Goal: Contribute content: Add original content to the website for others to see

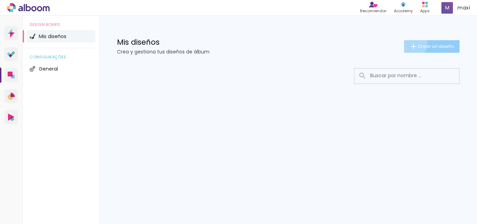
click at [411, 44] on iron-icon at bounding box center [413, 46] width 8 height 8
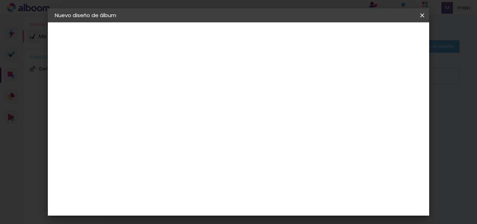
click at [169, 96] on input at bounding box center [169, 93] width 0 height 11
type input "Caro+Gonza"
type paper-input "Caro+Gonza"
click at [0, 0] on slot "Avanzar" at bounding box center [0, 0] width 0 height 0
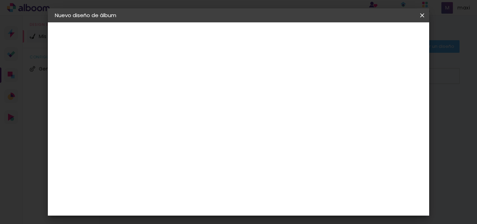
click at [173, 108] on div "La Isla" at bounding box center [168, 113] width 9 height 11
click at [287, 41] on paper-button "Avanzar" at bounding box center [270, 37] width 33 height 12
drag, startPoint x: 268, startPoint y: 117, endPoint x: 254, endPoint y: 121, distance: 14.7
click at [196, 118] on input "text" at bounding box center [182, 121] width 27 height 11
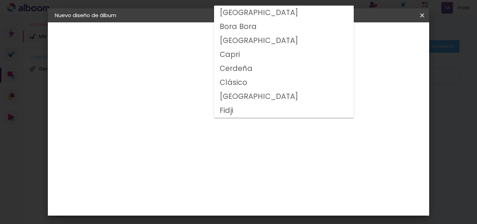
click at [0, 0] on slot "Clásico" at bounding box center [0, 0] width 0 height 0
type input "Clásico"
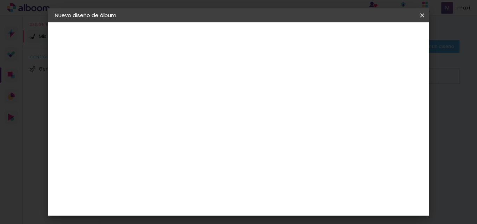
scroll to position [70, 0]
click at [216, 219] on span "30 × 60" at bounding box center [200, 228] width 32 height 18
click at [0, 0] on slot "Avanzar" at bounding box center [0, 0] width 0 height 0
click at [298, 39] on span "Empezar diseño" at bounding box center [286, 40] width 21 height 10
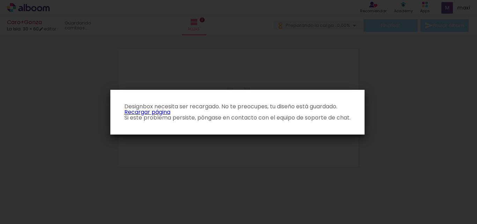
click at [158, 111] on link "Recargar página" at bounding box center [147, 112] width 46 height 8
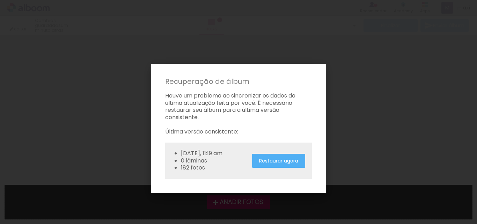
click at [271, 165] on paper-button "Restaurar agora" at bounding box center [278, 161] width 53 height 14
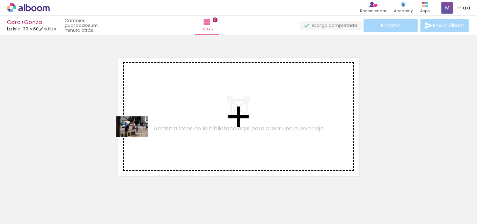
drag, startPoint x: 82, startPoint y: 203, endPoint x: 137, endPoint y: 137, distance: 86.2
click at [137, 137] on quentale-workspace at bounding box center [238, 112] width 477 height 224
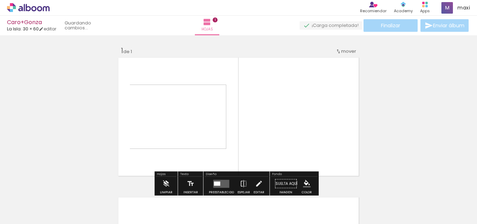
scroll to position [9, 0]
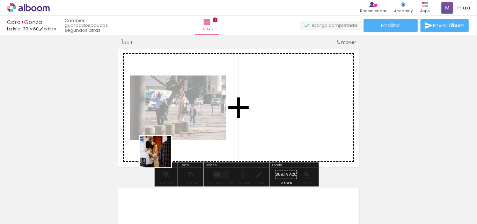
drag, startPoint x: 112, startPoint y: 196, endPoint x: 156, endPoint y: 175, distance: 48.7
click at [167, 149] on quentale-workspace at bounding box center [238, 112] width 477 height 224
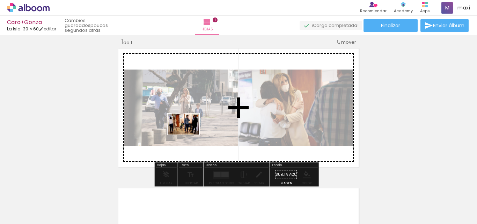
drag, startPoint x: 154, startPoint y: 195, endPoint x: 188, endPoint y: 134, distance: 70.1
click at [188, 134] on quentale-workspace at bounding box center [238, 112] width 477 height 224
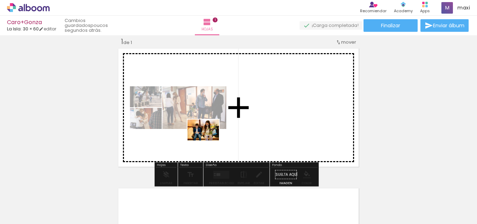
drag, startPoint x: 193, startPoint y: 200, endPoint x: 209, endPoint y: 138, distance: 63.5
click at [209, 138] on quentale-workspace at bounding box center [238, 112] width 477 height 224
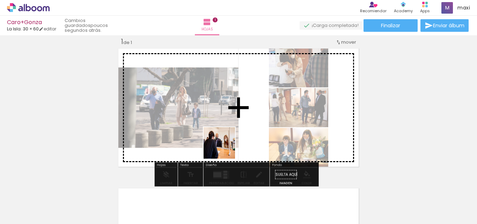
drag, startPoint x: 223, startPoint y: 200, endPoint x: 224, endPoint y: 141, distance: 59.0
click at [224, 141] on quentale-workspace at bounding box center [238, 112] width 477 height 224
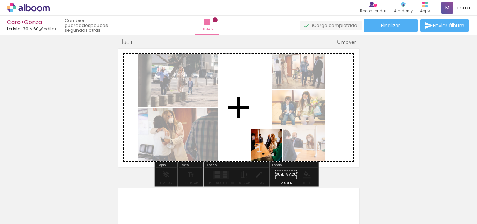
drag, startPoint x: 271, startPoint y: 202, endPoint x: 276, endPoint y: 155, distance: 47.3
click at [271, 148] on quentale-workspace at bounding box center [238, 112] width 477 height 224
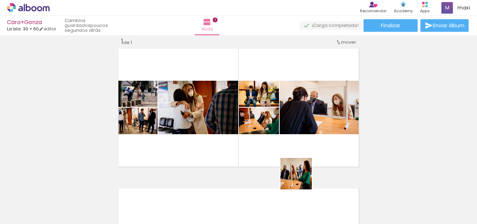
drag, startPoint x: 305, startPoint y: 200, endPoint x: 288, endPoint y: 164, distance: 40.1
click at [295, 147] on quentale-workspace at bounding box center [238, 112] width 477 height 224
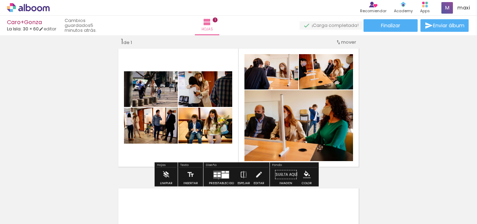
click at [217, 179] on div at bounding box center [221, 174] width 19 height 14
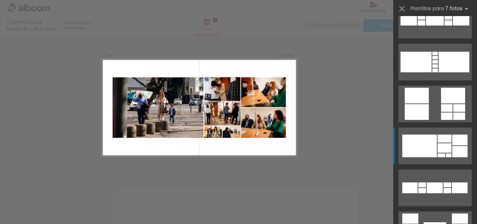
scroll to position [105, 0]
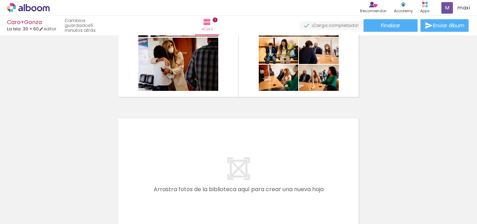
scroll to position [114, 0]
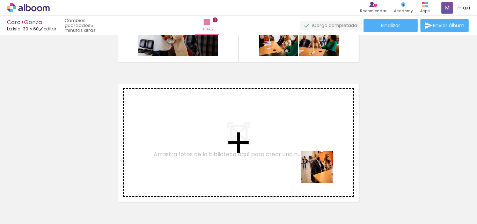
drag, startPoint x: 356, startPoint y: 203, endPoint x: 322, endPoint y: 172, distance: 46.2
click at [322, 172] on quentale-workspace at bounding box center [238, 112] width 477 height 224
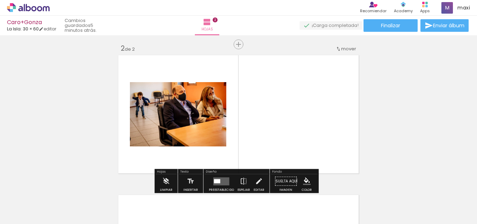
scroll to position [149, 0]
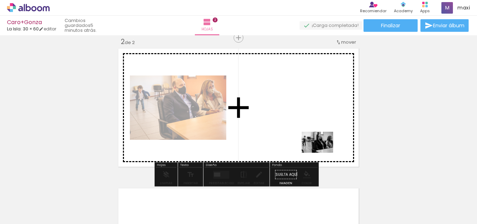
drag, startPoint x: 382, startPoint y: 196, endPoint x: 322, endPoint y: 152, distance: 73.9
click at [322, 152] on quentale-workspace at bounding box center [238, 112] width 477 height 224
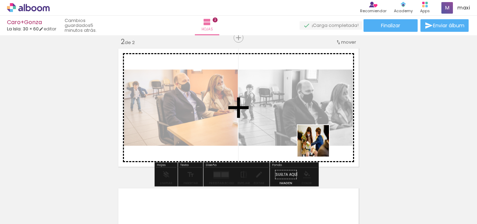
drag, startPoint x: 426, startPoint y: 202, endPoint x: 405, endPoint y: 180, distance: 30.3
click at [309, 140] on quentale-workspace at bounding box center [238, 112] width 477 height 224
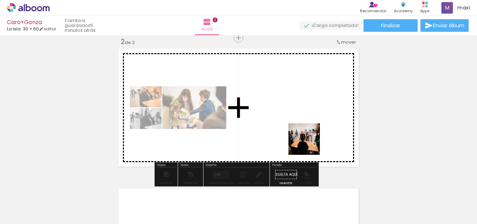
drag, startPoint x: 455, startPoint y: 203, endPoint x: 258, endPoint y: 123, distance: 212.5
click at [258, 123] on quentale-workspace at bounding box center [238, 112] width 477 height 224
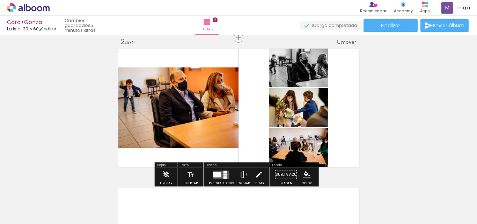
scroll to position [0, 377]
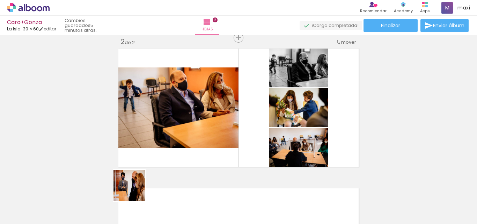
drag, startPoint x: 126, startPoint y: 201, endPoint x: 175, endPoint y: 187, distance: 51.6
click at [171, 151] on quentale-workspace at bounding box center [238, 112] width 477 height 224
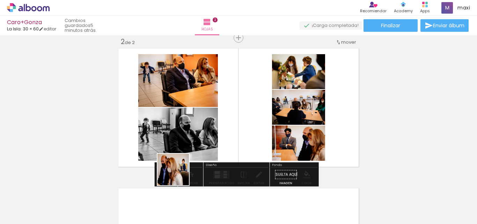
drag, startPoint x: 170, startPoint y: 193, endPoint x: 199, endPoint y: 185, distance: 29.7
click at [190, 154] on quentale-workspace at bounding box center [238, 112] width 477 height 224
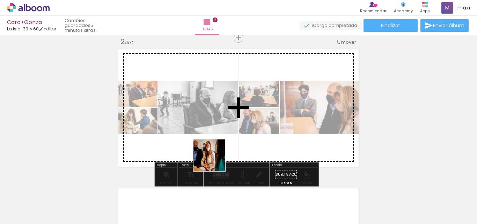
drag, startPoint x: 200, startPoint y: 198, endPoint x: 236, endPoint y: 178, distance: 40.8
click at [222, 139] on quentale-workspace at bounding box center [238, 112] width 477 height 224
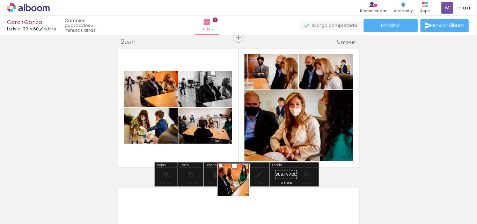
drag, startPoint x: 242, startPoint y: 205, endPoint x: 230, endPoint y: 158, distance: 48.7
click at [229, 156] on quentale-workspace at bounding box center [238, 112] width 477 height 224
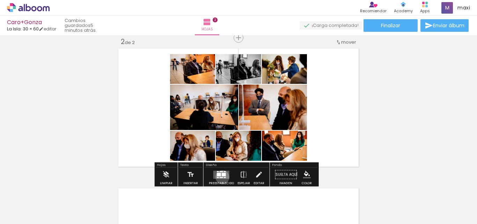
click at [220, 177] on div at bounding box center [220, 177] width 3 height 1
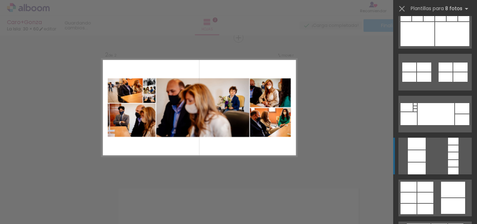
scroll to position [174, 0]
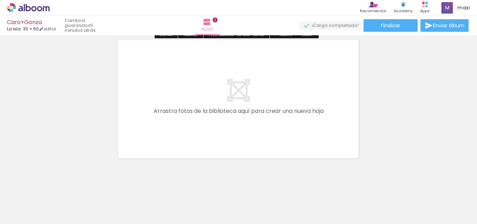
scroll to position [301, 0]
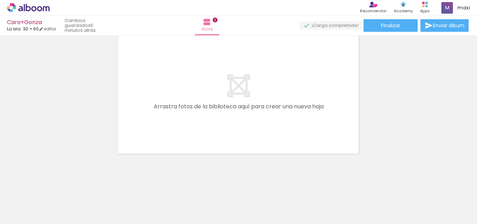
drag, startPoint x: 287, startPoint y: 195, endPoint x: 312, endPoint y: 193, distance: 24.2
click at [274, 144] on quentale-workspace at bounding box center [238, 112] width 477 height 224
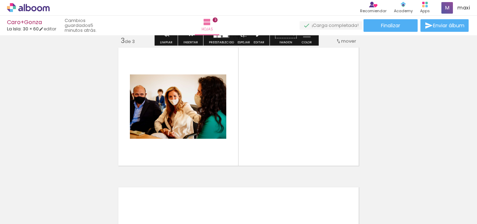
scroll to position [288, 0]
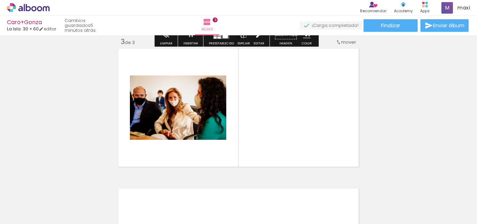
drag, startPoint x: 313, startPoint y: 197, endPoint x: 343, endPoint y: 186, distance: 31.9
click at [299, 132] on quentale-workspace at bounding box center [238, 112] width 477 height 224
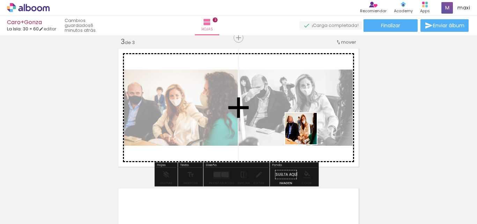
drag, startPoint x: 349, startPoint y: 196, endPoint x: 305, endPoint y: 130, distance: 79.4
click at [305, 131] on quentale-workspace at bounding box center [238, 112] width 477 height 224
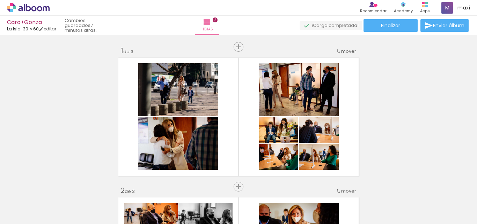
click at [0, 0] on slot at bounding box center [0, 0] width 0 height 0
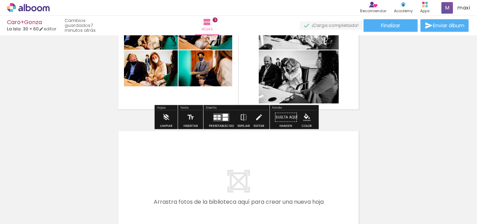
scroll to position [358, 0]
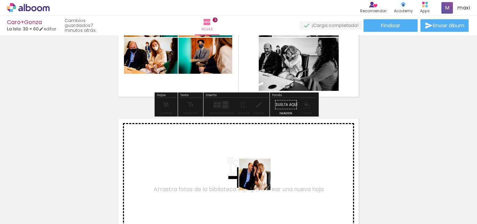
drag, startPoint x: 264, startPoint y: 195, endPoint x: 257, endPoint y: 167, distance: 28.8
click at [257, 167] on quentale-workspace at bounding box center [238, 112] width 477 height 224
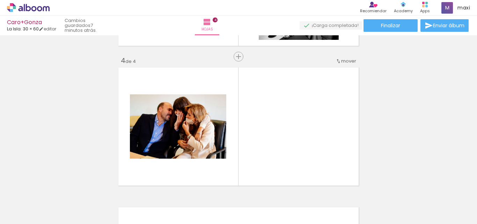
scroll to position [428, 0]
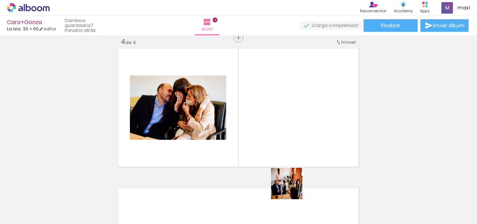
drag, startPoint x: 292, startPoint y: 198, endPoint x: 333, endPoint y: 197, distance: 40.8
click at [290, 152] on quentale-workspace at bounding box center [238, 112] width 477 height 224
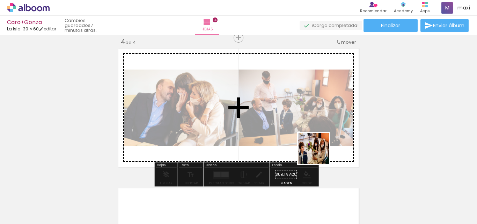
drag, startPoint x: 334, startPoint y: 197, endPoint x: 353, endPoint y: 178, distance: 27.9
click at [314, 140] on quentale-workspace at bounding box center [238, 112] width 477 height 224
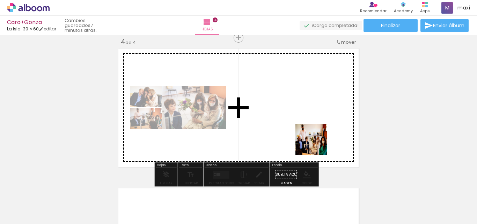
drag, startPoint x: 370, startPoint y: 198, endPoint x: 379, endPoint y: 177, distance: 22.7
click at [307, 135] on quentale-workspace at bounding box center [238, 112] width 477 height 224
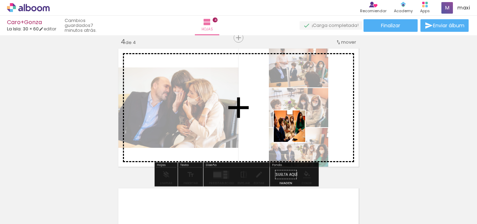
drag, startPoint x: 409, startPoint y: 200, endPoint x: 393, endPoint y: 176, distance: 28.9
click at [293, 130] on quentale-workspace at bounding box center [238, 112] width 477 height 224
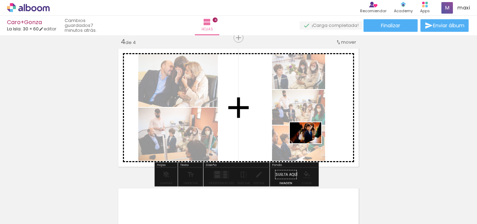
drag, startPoint x: 450, startPoint y: 199, endPoint x: 310, endPoint y: 142, distance: 151.3
click at [310, 142] on quentale-workspace at bounding box center [238, 112] width 477 height 224
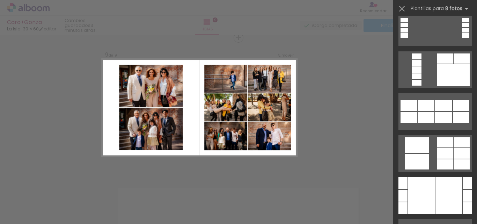
scroll to position [628, 0]
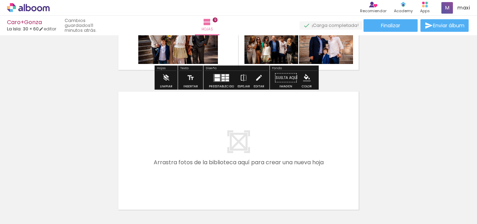
scroll to position [1230, 0]
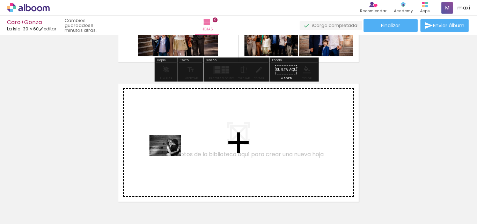
drag, startPoint x: 142, startPoint y: 203, endPoint x: 170, endPoint y: 156, distance: 54.9
click at [170, 156] on quentale-workspace at bounding box center [238, 112] width 477 height 224
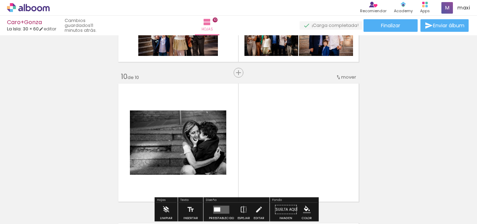
scroll to position [1265, 0]
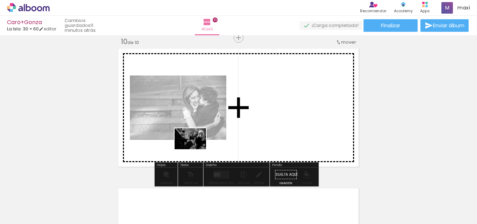
drag, startPoint x: 181, startPoint y: 201, endPoint x: 196, endPoint y: 142, distance: 60.8
click at [196, 142] on quentale-workspace at bounding box center [238, 112] width 477 height 224
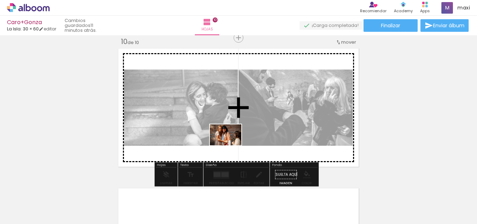
drag, startPoint x: 229, startPoint y: 195, endPoint x: 231, endPoint y: 145, distance: 49.6
click at [231, 145] on quentale-workspace at bounding box center [238, 112] width 477 height 224
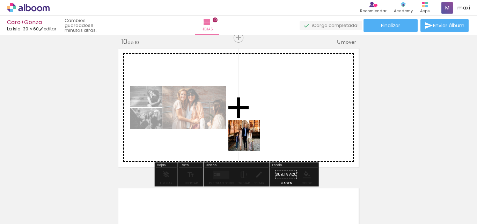
drag, startPoint x: 258, startPoint y: 195, endPoint x: 249, endPoint y: 139, distance: 57.3
click at [249, 139] on quentale-workspace at bounding box center [238, 112] width 477 height 224
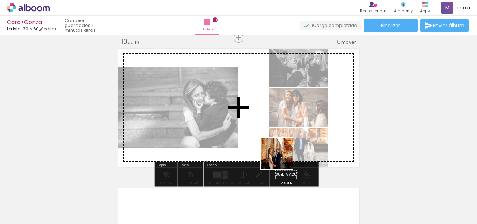
drag, startPoint x: 289, startPoint y: 195, endPoint x: 279, endPoint y: 137, distance: 58.7
click at [279, 137] on quentale-workspace at bounding box center [238, 112] width 477 height 224
